Goal: Task Accomplishment & Management: Use online tool/utility

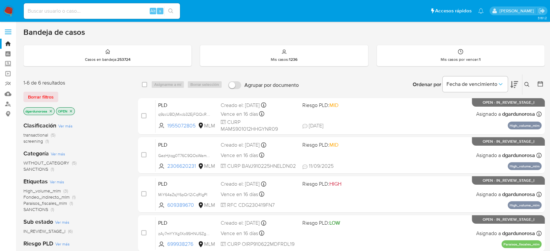
click at [523, 84] on button at bounding box center [527, 85] width 11 height 8
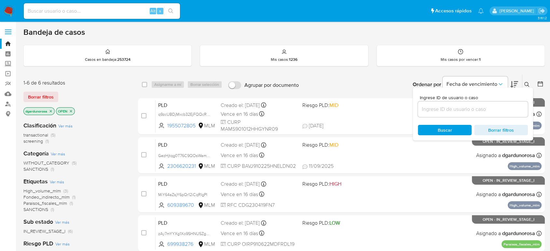
click at [501, 103] on div at bounding box center [473, 109] width 110 height 16
click at [498, 109] on input at bounding box center [473, 109] width 110 height 8
paste input "1NQ6KHKUgDpzfL9Ury20oZrS"
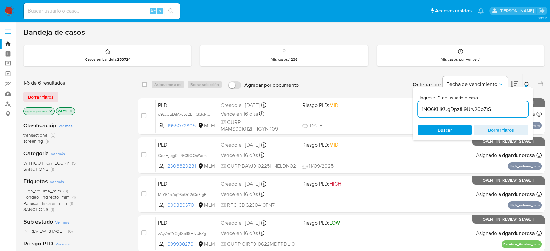
type input "1NQ6KHKUgDpzfL9Ury20oZrS"
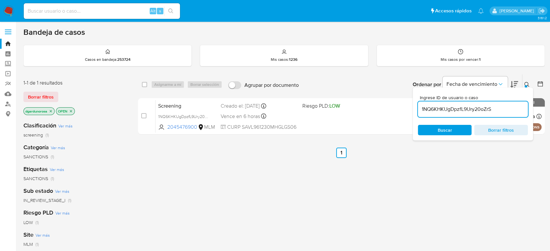
click at [526, 87] on div at bounding box center [525, 86] width 3 height 3
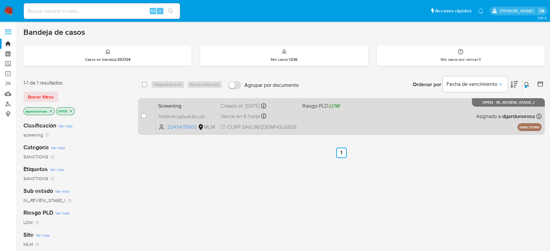
click at [411, 113] on div "Screening 1NQ6KHKUgDpzfL9Ury20oZrS 2045476900 MLM Riesgo PLD: LOW Creado el: 24…" at bounding box center [348, 116] width 386 height 33
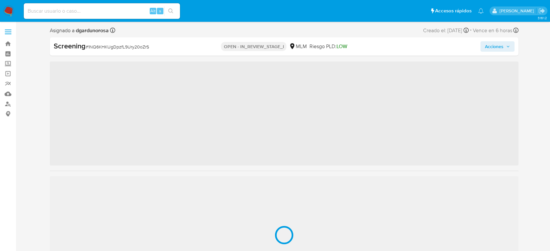
scroll to position [306, 0]
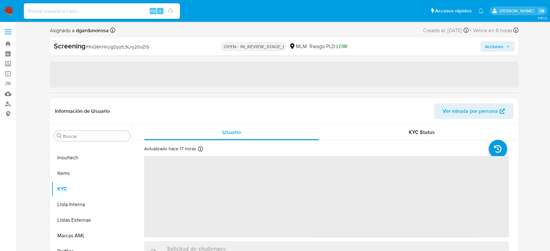
select select "10"
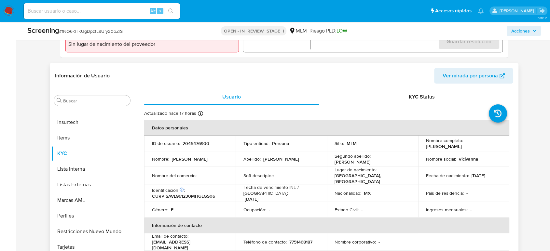
scroll to position [253, 0]
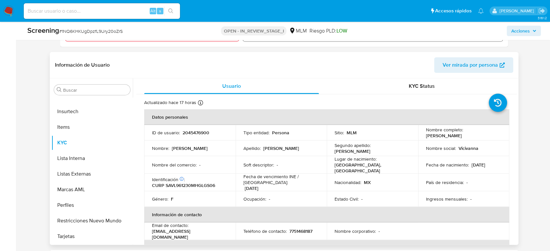
click at [215, 186] on p "CURP SAVL961230MHGLGS06" at bounding box center [183, 185] width 63 height 6
click at [207, 183] on p "CURP SAVL961230MHGLGS06" at bounding box center [183, 185] width 63 height 6
copy p "SAVL961230MHGLGS06"
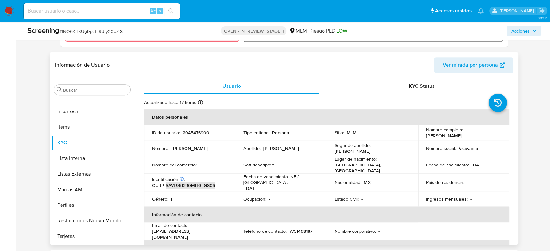
scroll to position [108, 0]
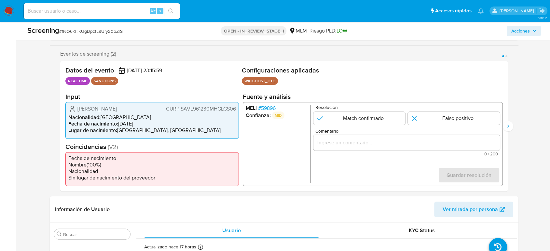
click at [154, 134] on li "Lugar de nacimiento : MEXICO, HIDALGO" at bounding box center [151, 130] width 167 height 7
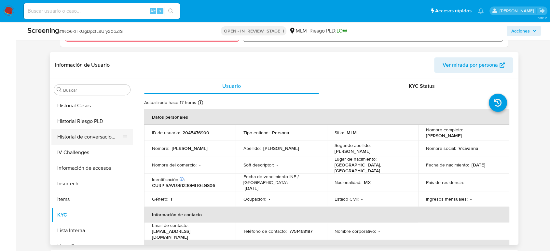
scroll to position [198, 0]
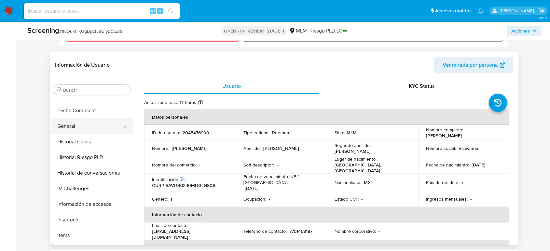
click at [84, 130] on button "General" at bounding box center [89, 126] width 76 height 16
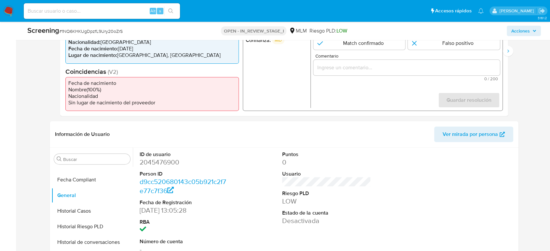
scroll to position [108, 0]
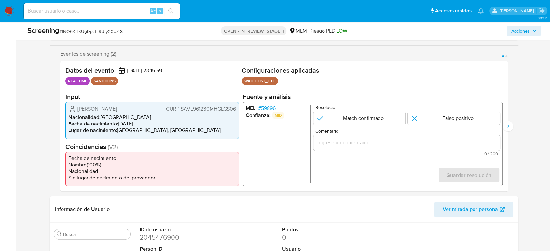
click at [387, 135] on div "1 de 2" at bounding box center [406, 143] width 186 height 16
click at [377, 117] on input "1 de 2" at bounding box center [359, 118] width 92 height 13
radio input "true"
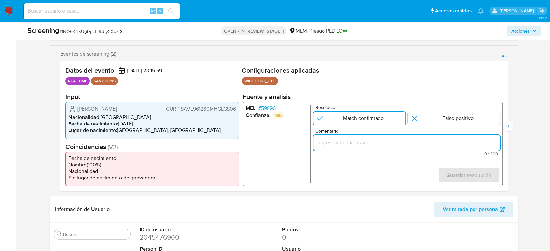
click at [373, 140] on input "Comentario" at bounding box center [406, 143] width 186 height 8
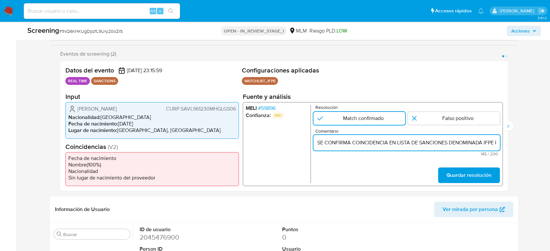
scroll to position [0, 236]
type input "SE CONFIRMA COINCIDENCIA EN LISTA DE SANCIONES DENOMINADA IFPE POR NOMBRE COMPL…"
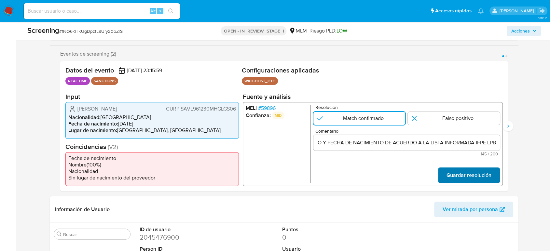
click at [463, 171] on span "Guardar resolución" at bounding box center [468, 175] width 45 height 14
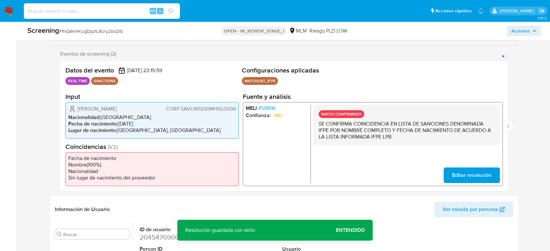
click at [514, 124] on div "Eventos de screening (2) Página 1 Página 2 Datos del evento 24/09/2025 23:15:59…" at bounding box center [284, 121] width 468 height 140
click at [505, 128] on button "Siguiente" at bounding box center [507, 126] width 10 height 10
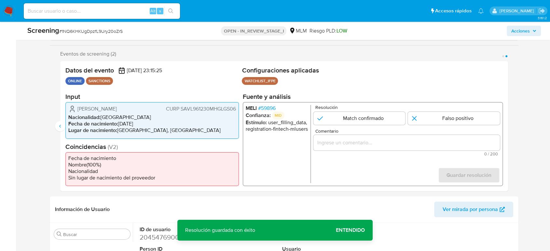
click at [348, 148] on div "2 de 2" at bounding box center [406, 143] width 186 height 16
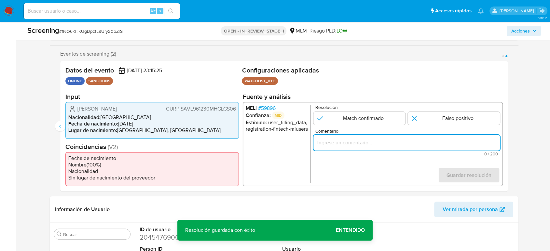
click at [347, 144] on input "Comentario" at bounding box center [406, 143] width 186 height 8
paste input "SE CONFIRMA COINCIDENCIA EN LISTA DE SANCIONES DENOMINADA IFPE POR NOMBRE COMPL…"
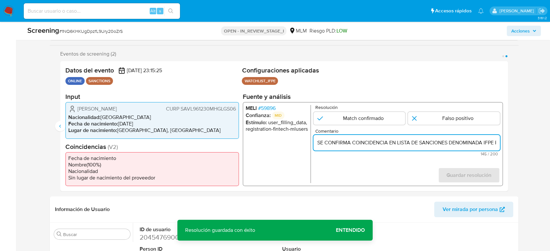
scroll to position [0, 236]
type input "SE CONFIRMA COINCIDENCIA EN LISTA DE SANCIONES DENOMINADA IFPE POR NOMBRE COMPL…"
click at [346, 117] on input "2 de 2" at bounding box center [359, 118] width 92 height 13
radio input "true"
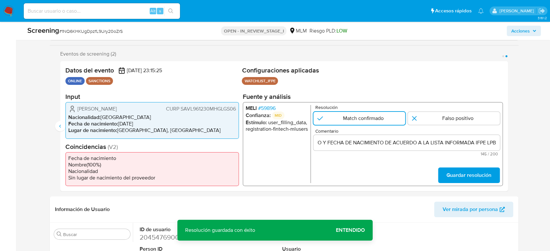
scroll to position [0, 0]
click at [445, 177] on button "Guardar resolución" at bounding box center [469, 175] width 62 height 16
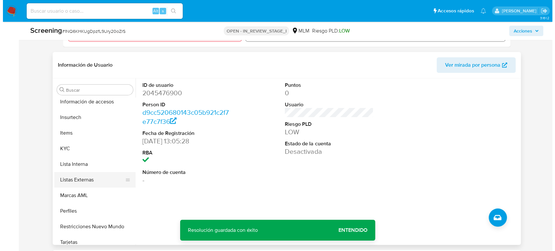
scroll to position [306, 0]
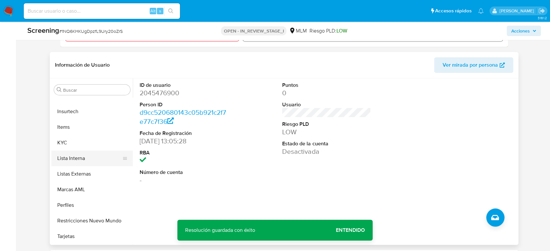
click at [85, 161] on button "Lista Interna" at bounding box center [89, 159] width 76 height 16
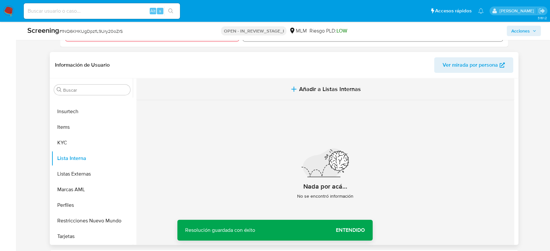
click at [313, 86] on span "Añadir a Listas Internas" at bounding box center [330, 89] width 62 height 7
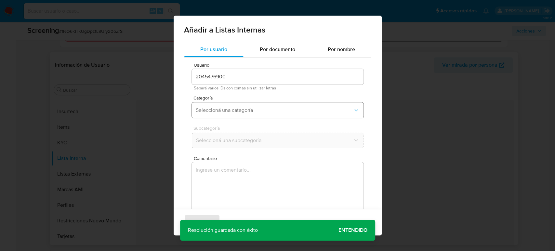
drag, startPoint x: 261, startPoint y: 108, endPoint x: 262, endPoint y: 114, distance: 5.9
click at [263, 109] on span "Seleccioná una categoría" at bounding box center [274, 110] width 157 height 7
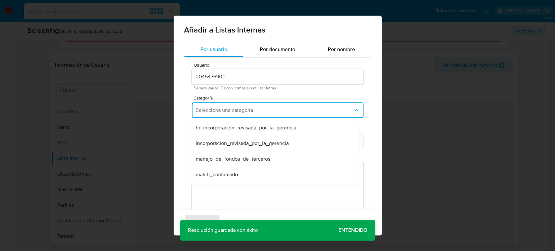
click at [250, 174] on div "match_confirmado" at bounding box center [273, 175] width 154 height 16
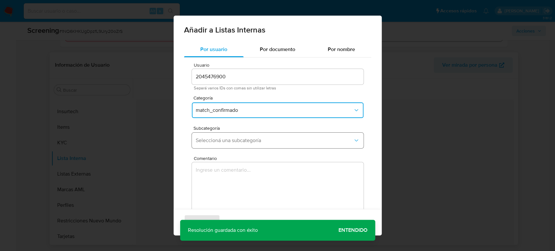
click at [260, 142] on span "Seleccioná una subcategoría" at bounding box center [274, 140] width 157 height 7
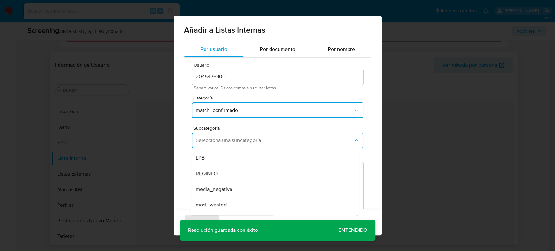
click at [243, 161] on div "LPB" at bounding box center [273, 158] width 154 height 16
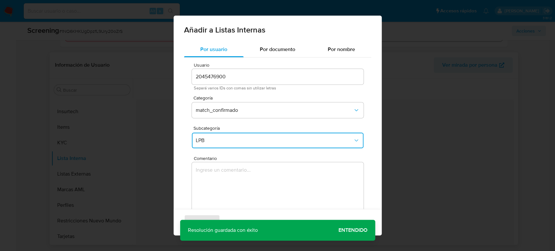
click at [243, 175] on textarea "Comentario" at bounding box center [278, 193] width 172 height 62
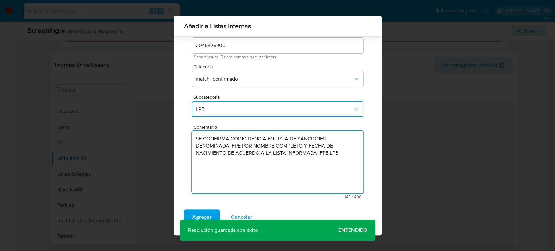
scroll to position [26, 0]
type textarea "SE CONFIRMA COINCIDENCIA EN LISTA DE SANCIONES DENOMINADA IFPE POR NOMBRE COMPL…"
click at [204, 215] on span "Agregar" at bounding box center [202, 217] width 19 height 14
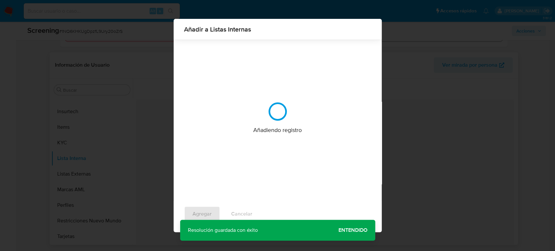
scroll to position [0, 0]
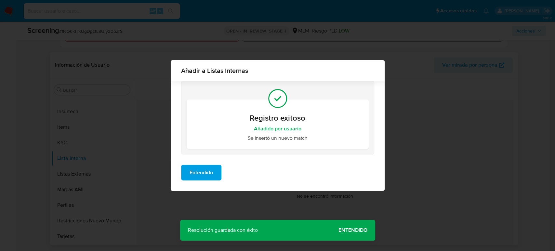
click at [214, 174] on button "Entendido" at bounding box center [201, 173] width 40 height 16
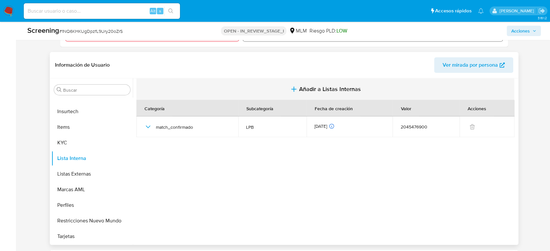
click at [304, 86] on span "Añadir a Listas Internas" at bounding box center [330, 89] width 62 height 7
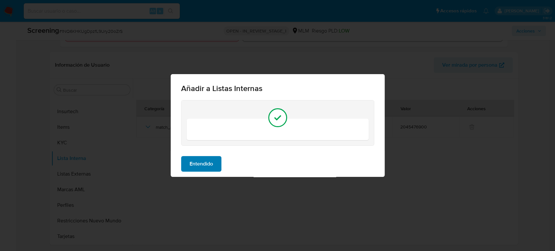
click at [208, 169] on span "Entendido" at bounding box center [201, 164] width 23 height 14
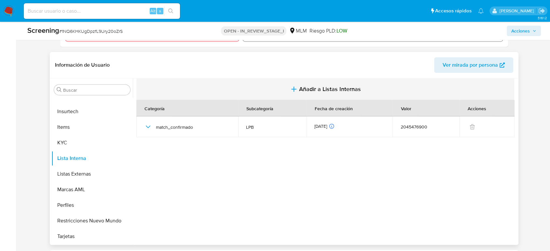
click at [278, 95] on button "Añadir a Listas Internas" at bounding box center [325, 89] width 378 height 22
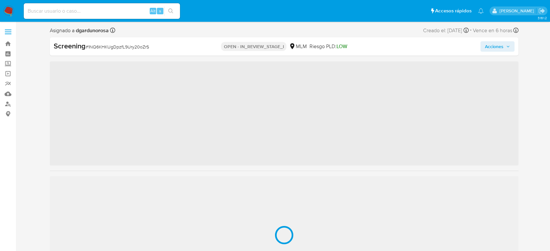
scroll to position [306, 0]
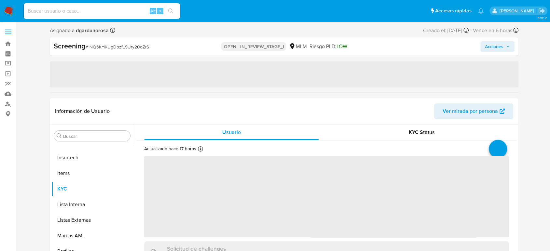
select select "10"
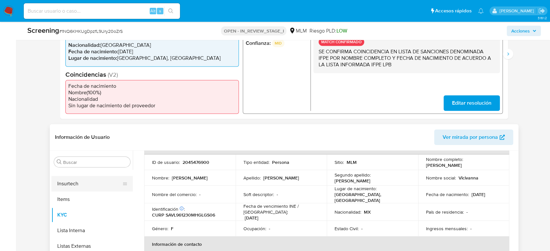
scroll to position [144, 0]
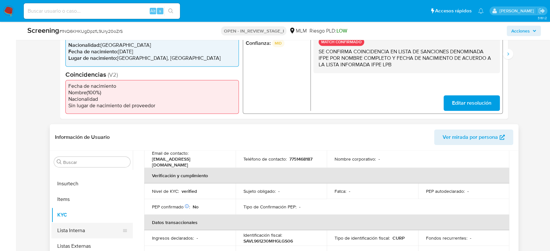
click at [84, 231] on button "Lista Interna" at bounding box center [89, 231] width 76 height 16
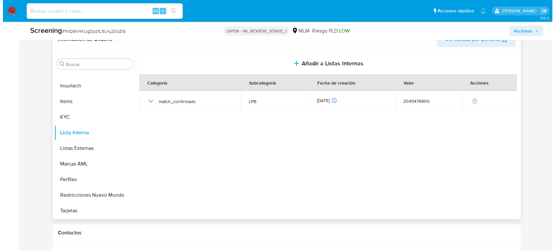
scroll to position [289, 0]
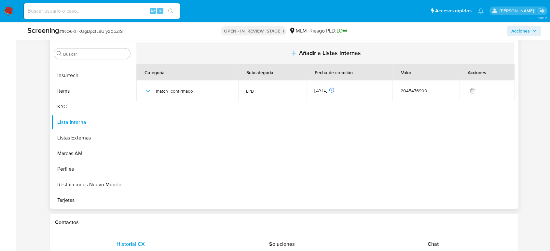
click at [304, 52] on span "Añadir a Listas Internas" at bounding box center [330, 52] width 62 height 7
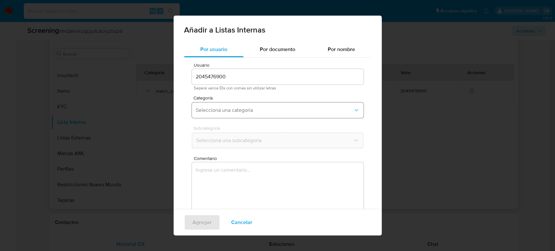
click at [242, 111] on span "Seleccioná una categoría" at bounding box center [274, 110] width 157 height 7
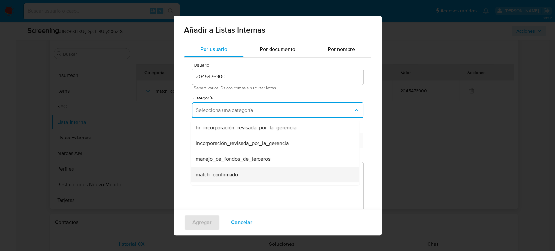
click at [239, 171] on div "match_confirmado" at bounding box center [273, 175] width 154 height 16
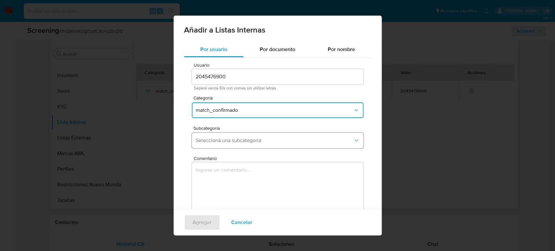
click at [244, 145] on button "Seleccioná una subcategoría" at bounding box center [278, 141] width 172 height 16
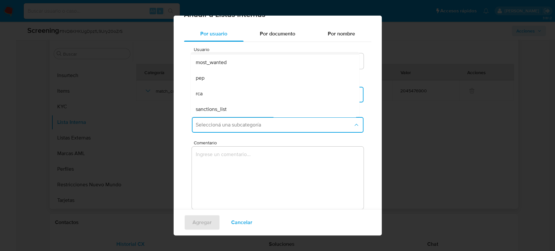
scroll to position [26, 0]
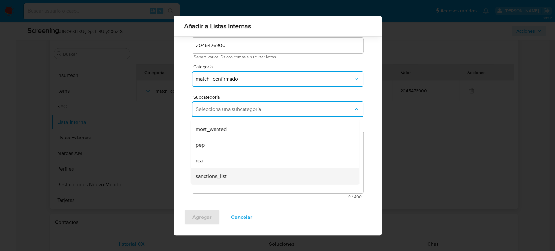
click at [238, 177] on div "sanctions_list" at bounding box center [273, 176] width 154 height 16
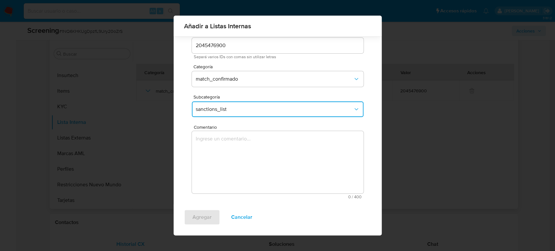
click at [237, 175] on textarea "Comentario" at bounding box center [278, 162] width 172 height 62
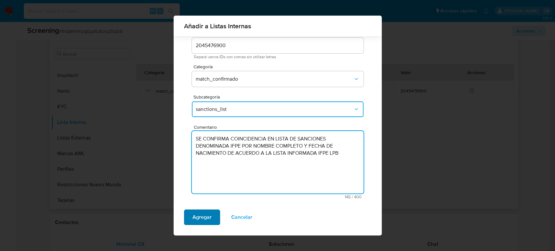
type textarea "SE CONFIRMA COINCIDENCIA EN LISTA DE SANCIONES DENOMINADA IFPE POR NOMBRE COMPL…"
click at [210, 217] on span "Agregar" at bounding box center [202, 217] width 19 height 14
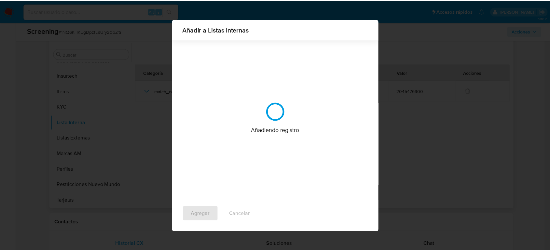
scroll to position [0, 0]
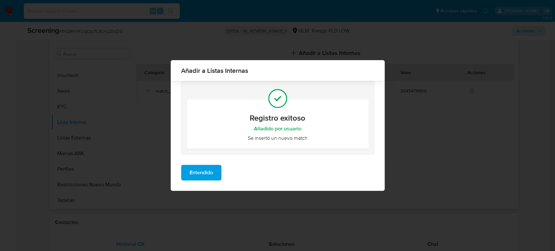
click at [218, 173] on button "Entendido" at bounding box center [201, 173] width 40 height 16
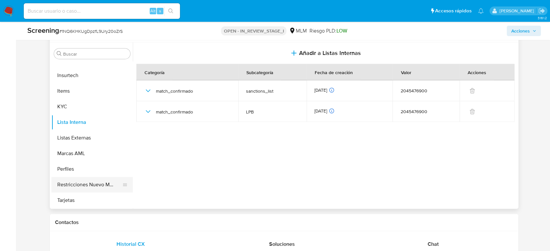
click at [90, 185] on button "Restricciones Nuevo Mundo" at bounding box center [89, 185] width 76 height 16
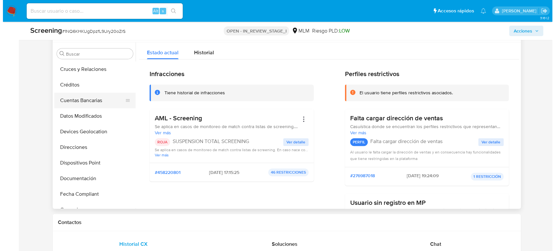
scroll to position [17, 0]
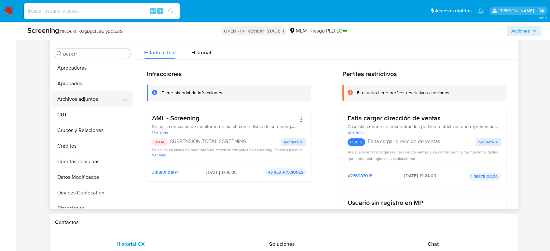
click at [80, 99] on button "Archivos adjuntos" at bounding box center [89, 99] width 76 height 16
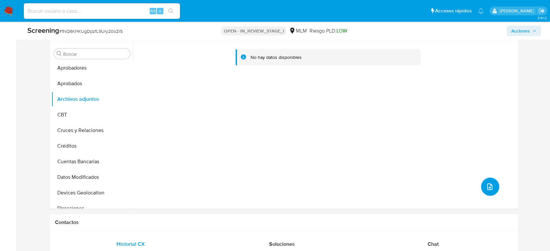
click at [489, 180] on button "upload-file" at bounding box center [490, 187] width 18 height 18
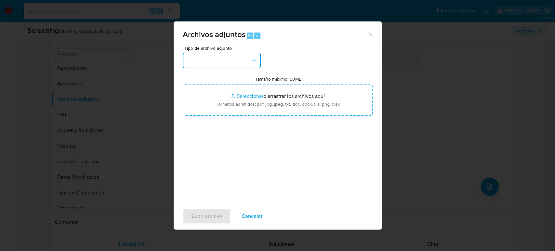
click at [223, 67] on button "button" at bounding box center [222, 61] width 78 height 16
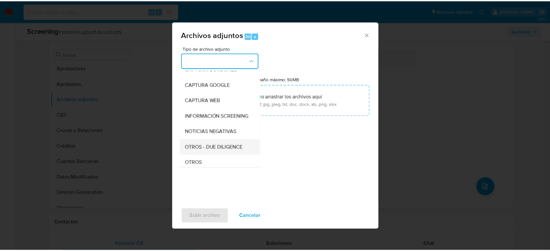
scroll to position [36, 0]
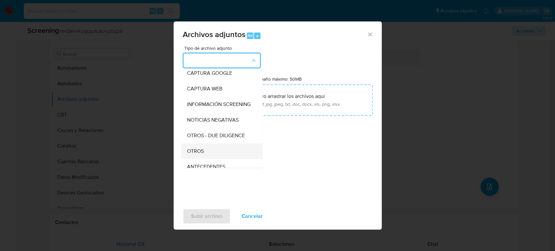
click at [201, 153] on span "OTROS" at bounding box center [195, 151] width 17 height 7
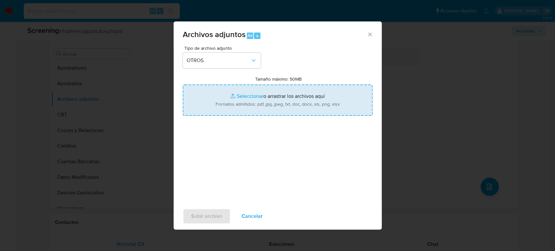
type input "C:\fakepath\LISSETH GUADALUPE SALAZAR VIGUERAS.pdf"
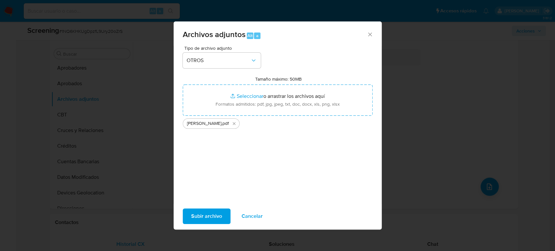
click at [223, 215] on button "Subir archivo" at bounding box center [207, 216] width 48 height 16
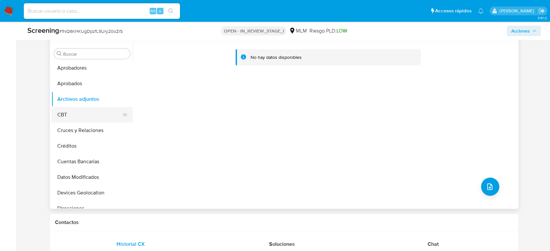
click at [78, 117] on button "CBT" at bounding box center [89, 115] width 76 height 16
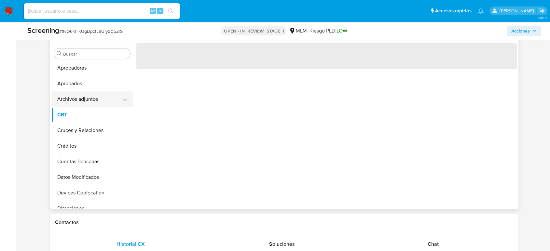
click at [78, 104] on button "Archivos adjuntos" at bounding box center [89, 99] width 76 height 16
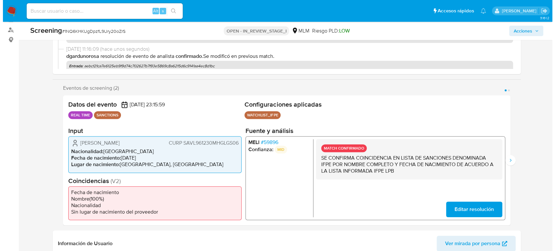
scroll to position [0, 0]
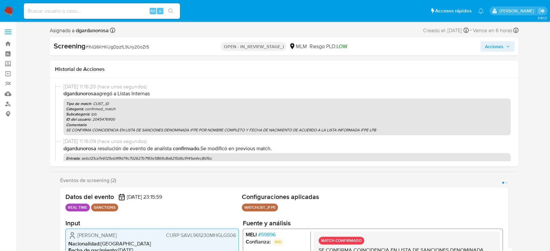
click at [507, 49] on span "Acciones" at bounding box center [497, 46] width 25 height 9
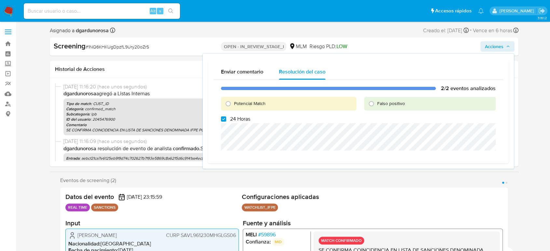
click at [229, 120] on label "24 Horas" at bounding box center [235, 119] width 29 height 7
click at [254, 101] on span "Potencial Match" at bounding box center [250, 103] width 32 height 7
click at [233, 101] on input "Potencial Match" at bounding box center [228, 104] width 10 height 10
radio input "true"
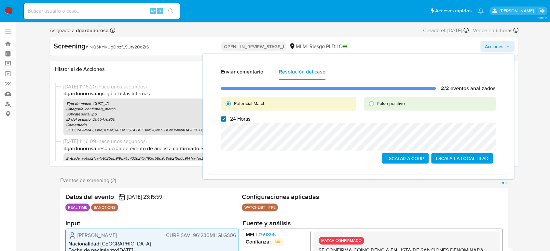
click at [226, 119] on input "24 Horas" at bounding box center [223, 118] width 5 height 5
checkbox input "false"
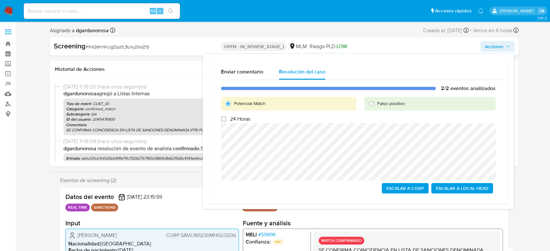
click at [484, 189] on span "Escalar a Local Head" at bounding box center [461, 188] width 53 height 9
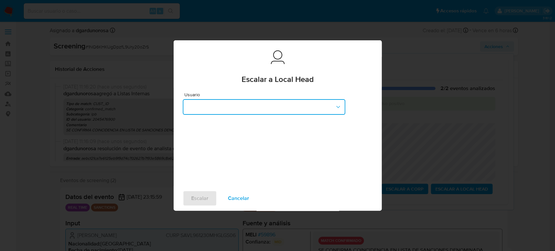
click at [263, 112] on button "button" at bounding box center [264, 107] width 163 height 16
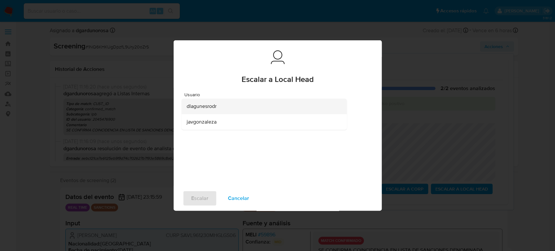
click at [254, 110] on div "dlagunesrodr" at bounding box center [262, 107] width 151 height 16
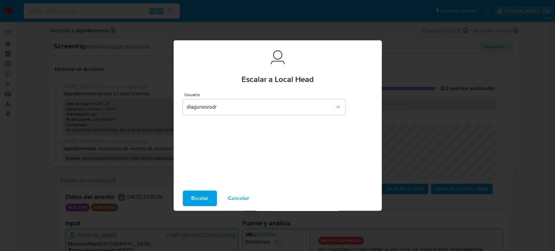
click at [200, 196] on span "Escalar" at bounding box center [199, 198] width 17 height 14
click at [209, 203] on button "Escalar" at bounding box center [200, 199] width 34 height 16
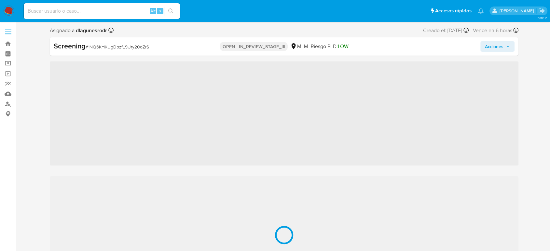
scroll to position [306, 0]
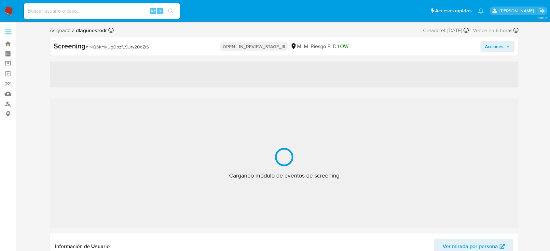
select select "10"
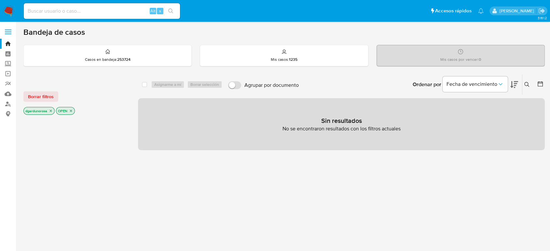
click at [525, 85] on icon at bounding box center [526, 84] width 5 height 5
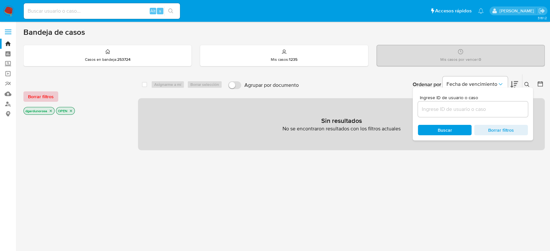
click at [45, 96] on span "Borrar filtros" at bounding box center [41, 96] width 26 height 9
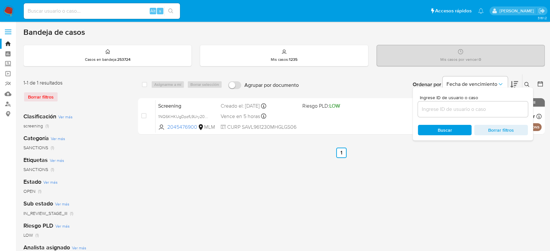
click at [528, 86] on icon at bounding box center [526, 84] width 5 height 5
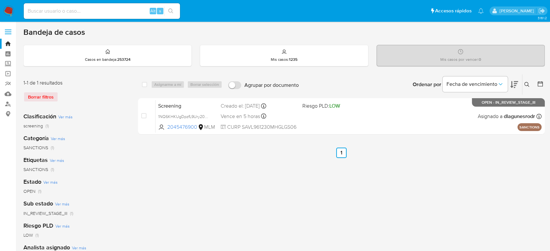
click at [524, 84] on button at bounding box center [527, 85] width 11 height 8
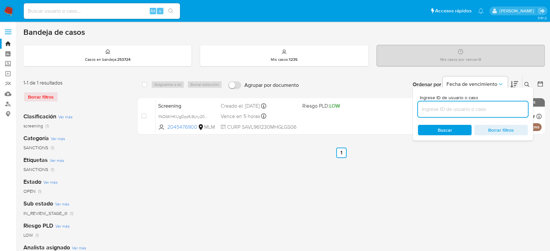
click at [502, 105] on input at bounding box center [473, 109] width 110 height 8
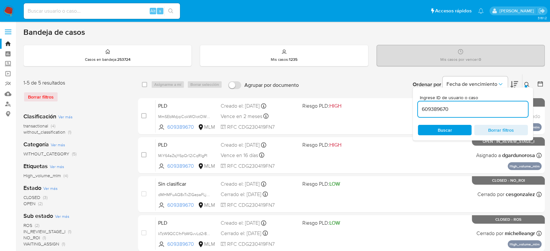
click at [526, 82] on icon at bounding box center [526, 84] width 5 height 5
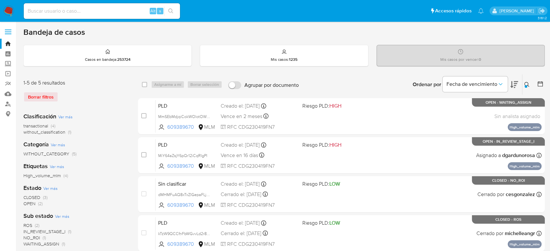
click at [526, 86] on div at bounding box center [525, 86] width 3 height 3
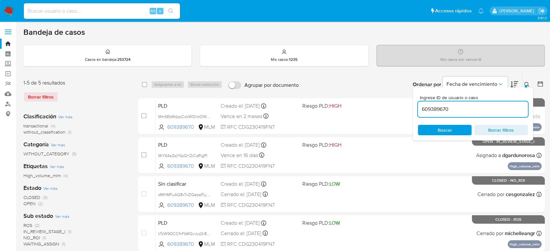
click at [443, 109] on input "609389670" at bounding box center [473, 109] width 110 height 8
click at [526, 83] on icon at bounding box center [526, 84] width 5 height 5
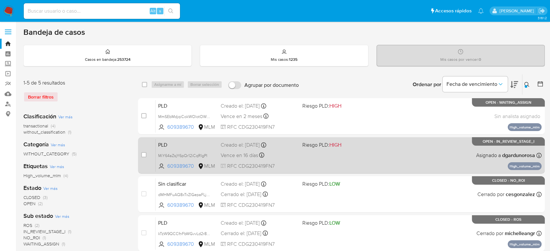
click at [377, 161] on div "PLD MiY64aZsjY6pQr12iCqRIgPI 609389670 MLM Riesgo PLD: HIGH Creado el: 12/08/20…" at bounding box center [348, 155] width 386 height 33
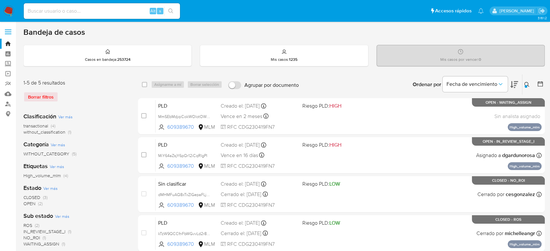
click at [526, 83] on icon at bounding box center [526, 84] width 5 height 5
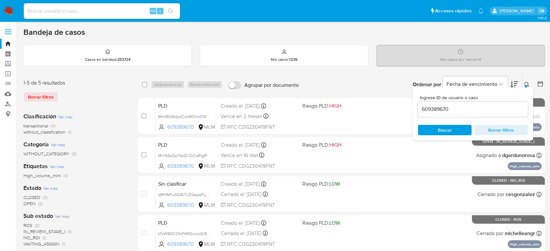
click at [497, 108] on input "609389670" at bounding box center [473, 109] width 110 height 8
click at [447, 109] on input "609389670" at bounding box center [473, 109] width 110 height 8
click at [446, 109] on input "609389670" at bounding box center [473, 109] width 110 height 8
type input "1916797551"
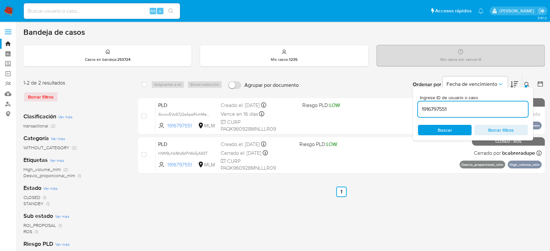
click at [523, 86] on button at bounding box center [527, 85] width 11 height 8
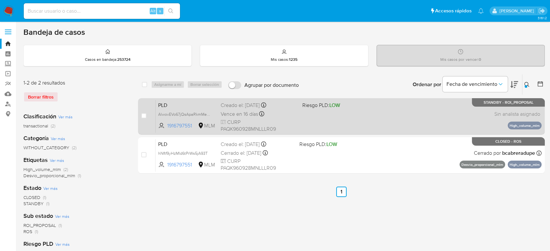
click at [373, 129] on div "PLD AlwovEVo67jQsApaRkmMecUX 1916797551 MLM Riesgo PLD: LOW Creado el: 12/08/20…" at bounding box center [348, 116] width 386 height 33
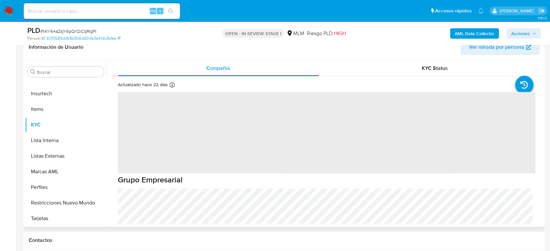
scroll to position [36, 0]
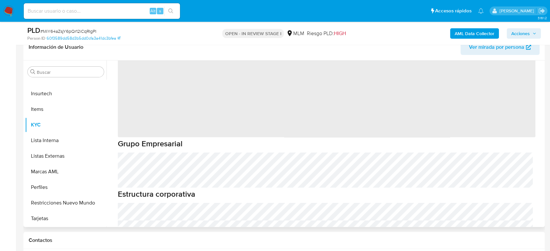
select select "10"
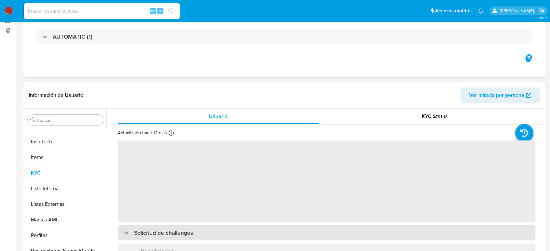
scroll to position [108, 0]
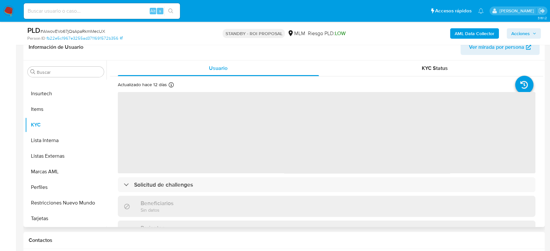
select select "10"
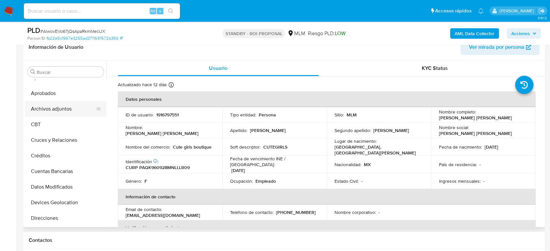
scroll to position [0, 0]
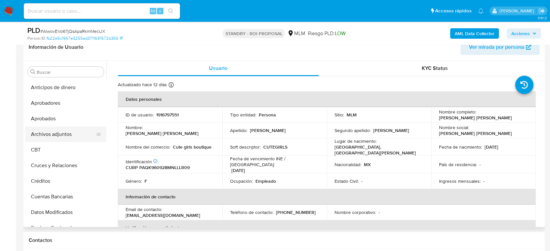
click at [58, 137] on button "Archivos adjuntos" at bounding box center [63, 135] width 76 height 16
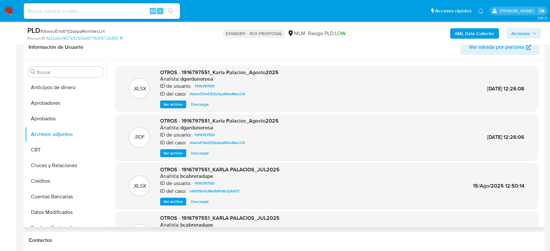
click at [180, 153] on span "Ver archivo" at bounding box center [173, 153] width 20 height 7
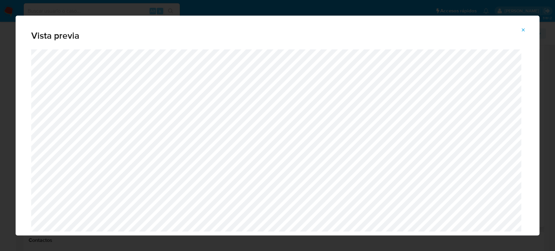
click at [524, 31] on icon "Attachment preview" at bounding box center [523, 29] width 5 height 5
